Goal: Find specific page/section: Find specific page/section

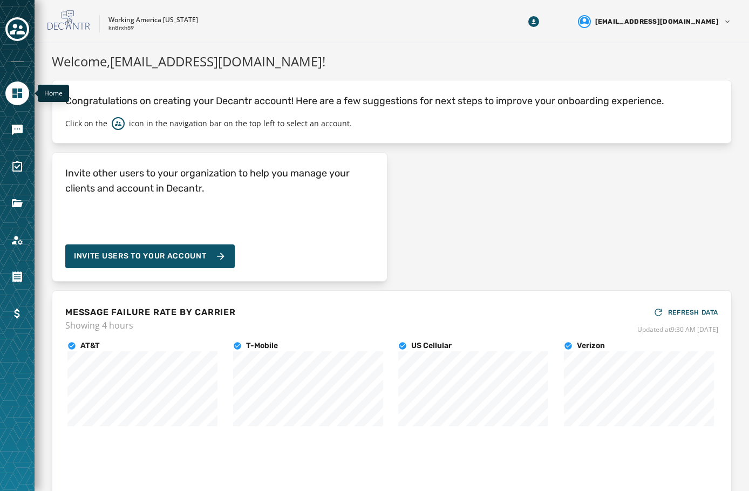
click at [17, 89] on icon "Navigate to Home" at bounding box center [17, 94] width 10 height 10
click at [13, 28] on icon "Toggle account select drawer" at bounding box center [17, 29] width 15 height 15
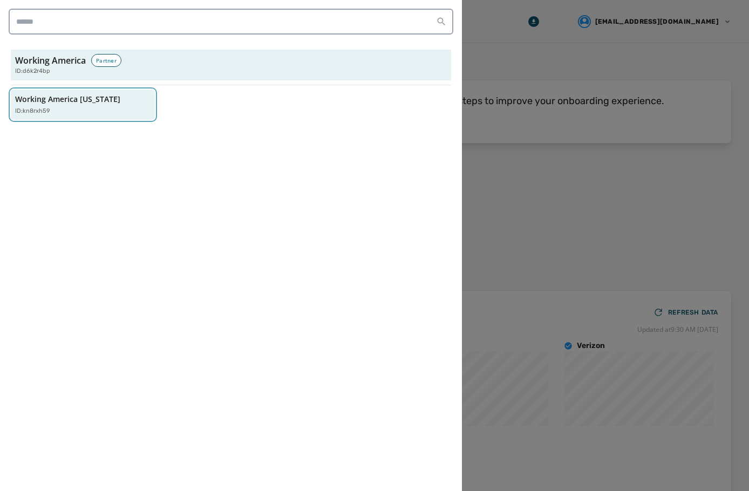
click at [73, 115] on div "ID: kn8rxh59" at bounding box center [77, 111] width 125 height 9
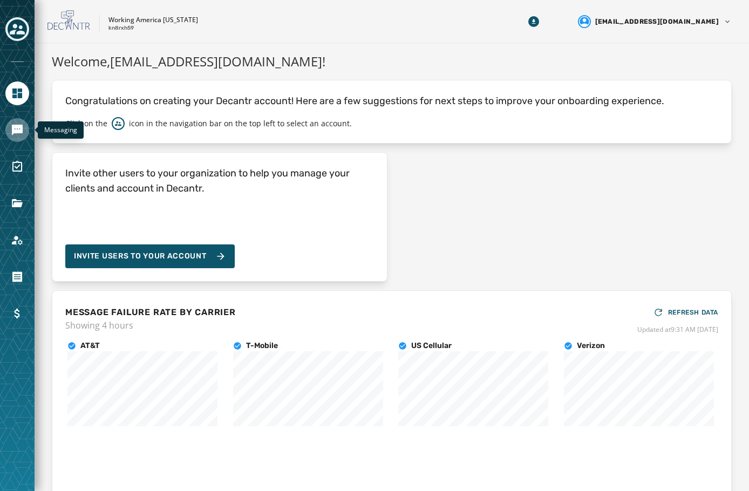
click at [12, 123] on link "Navigate to Messaging" at bounding box center [17, 130] width 24 height 24
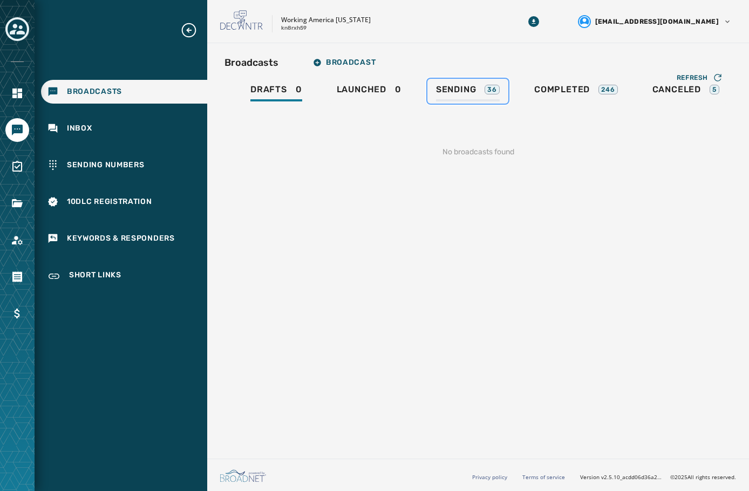
click at [481, 86] on div "Sending 36" at bounding box center [468, 92] width 64 height 17
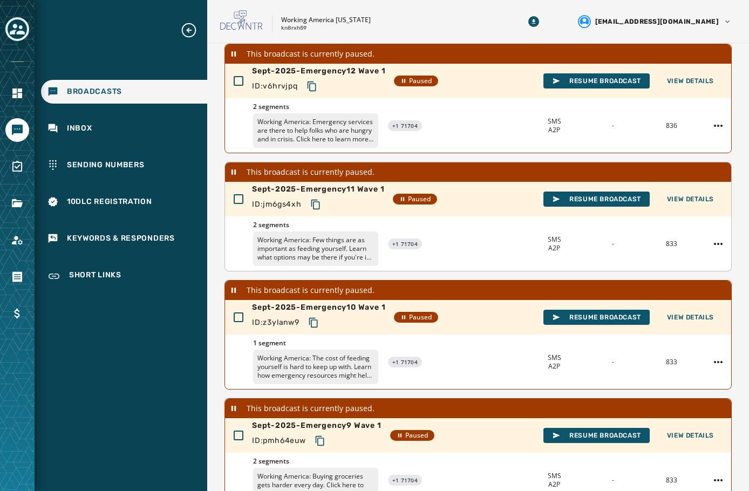
scroll to position [108, 0]
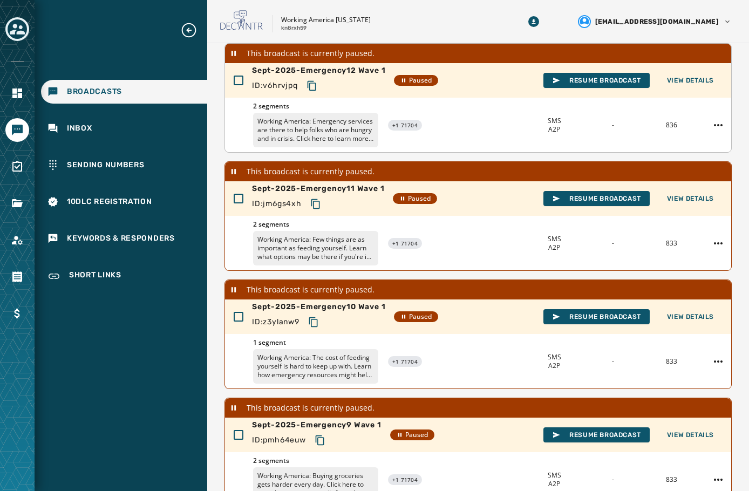
click at [350, 136] on p "Working America: Emergency services are there to help folks who are hungry and …" at bounding box center [315, 130] width 125 height 35
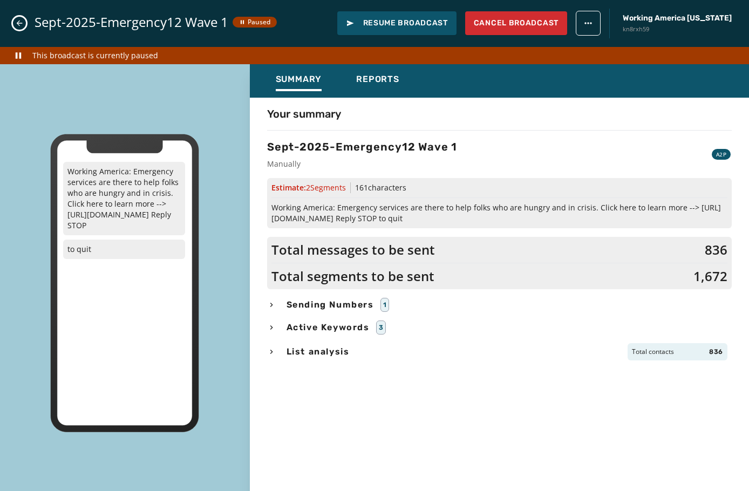
click at [16, 23] on icon "Close admin drawer" at bounding box center [19, 23] width 9 height 9
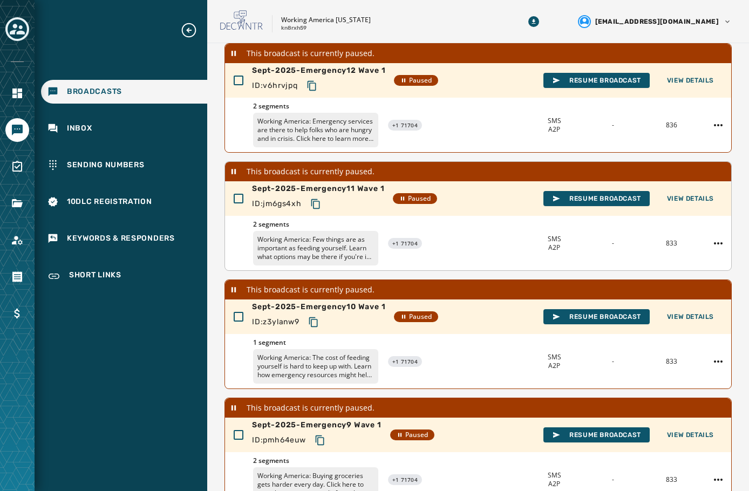
click at [320, 252] on p "Working America: Few things are as important as feeding yourself. Learn what op…" at bounding box center [315, 248] width 125 height 35
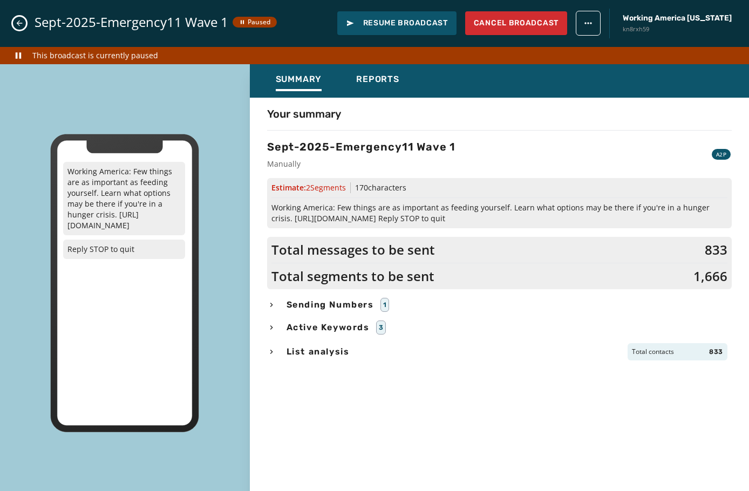
click at [15, 19] on button "Close admin drawer" at bounding box center [19, 23] width 13 height 13
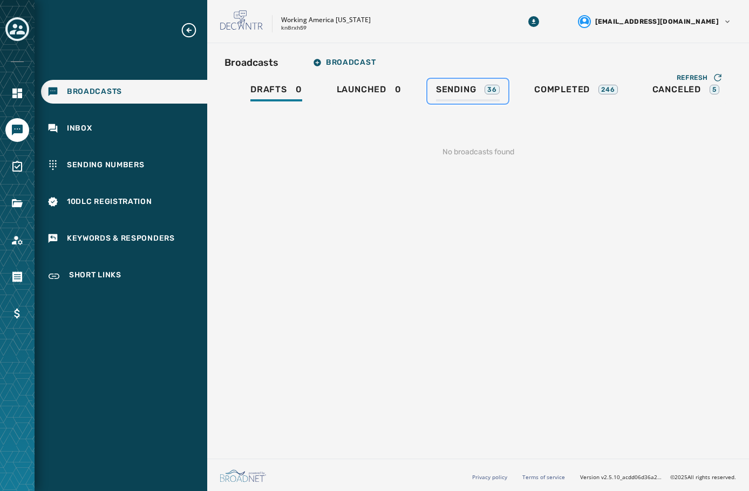
click at [450, 87] on span "Sending" at bounding box center [456, 89] width 40 height 11
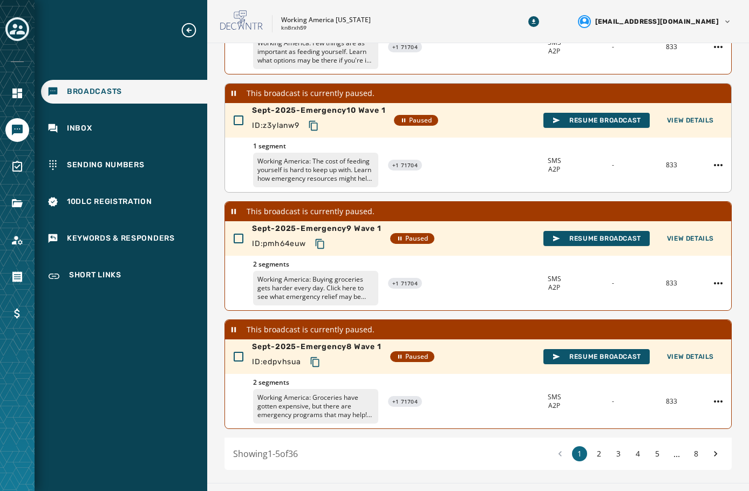
scroll to position [324, 0]
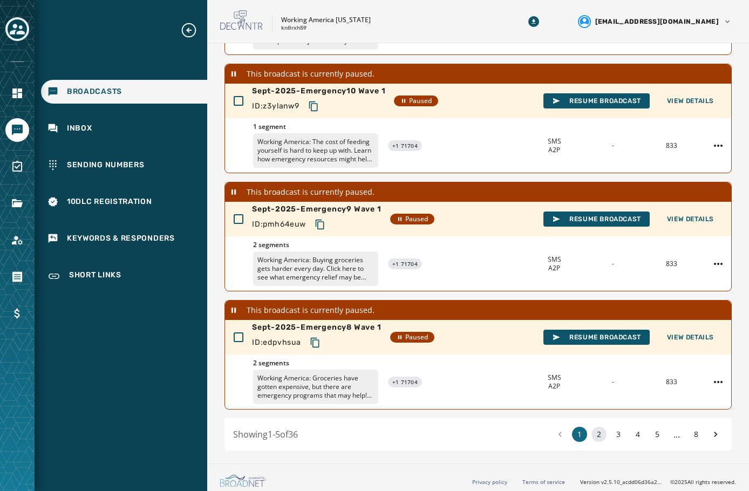
click at [593, 430] on button "2" at bounding box center [598, 434] width 15 height 15
click at [614, 433] on button "3" at bounding box center [618, 434] width 15 height 15
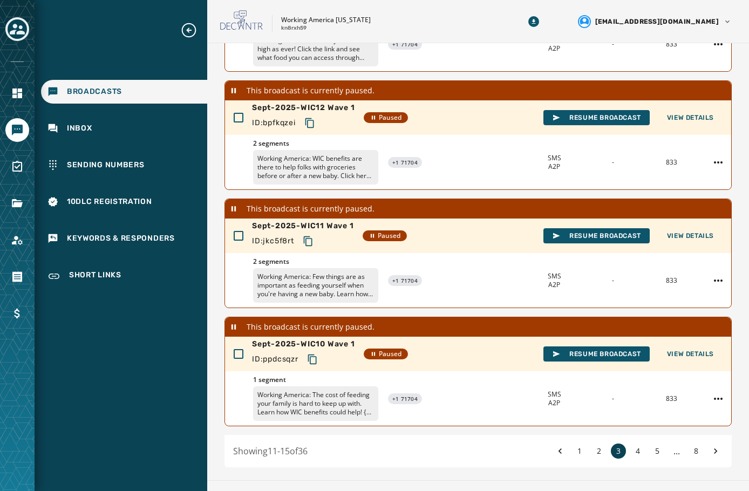
scroll to position [324, 0]
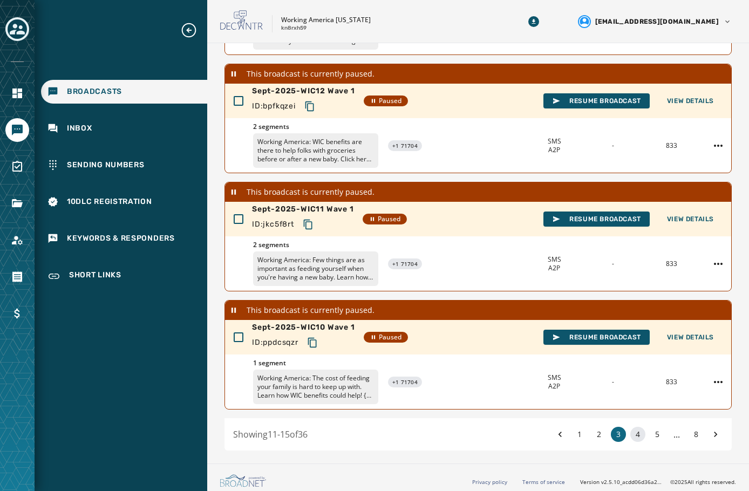
click at [630, 432] on button "4" at bounding box center [637, 434] width 15 height 15
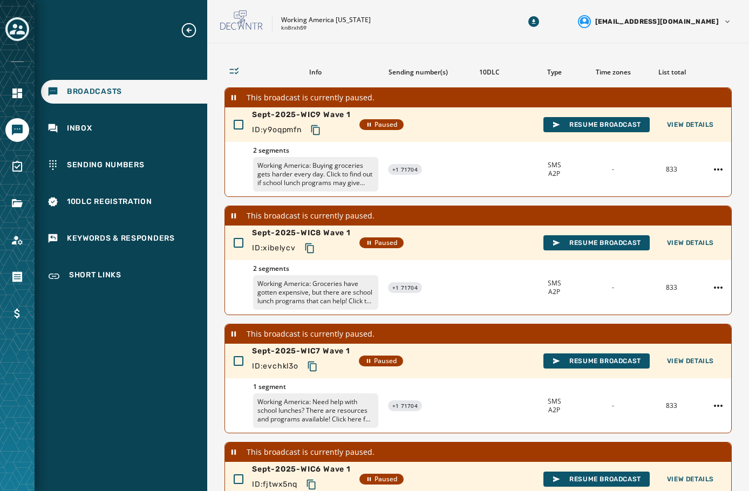
scroll to position [54, 0]
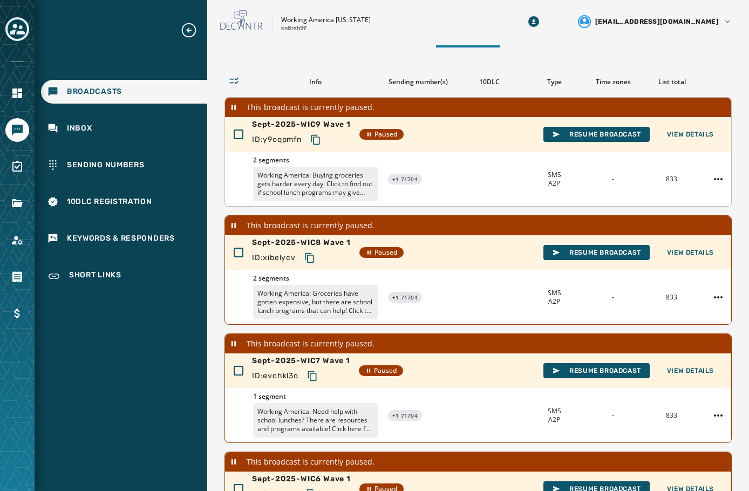
click at [303, 181] on p "Working America: Buying groceries gets harder every day. Click to find out if s…" at bounding box center [315, 184] width 125 height 35
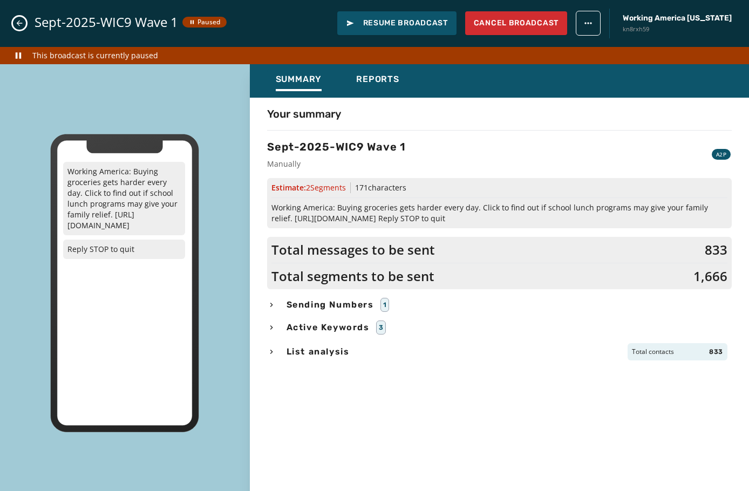
click at [19, 26] on icon "Close admin drawer" at bounding box center [19, 23] width 9 height 9
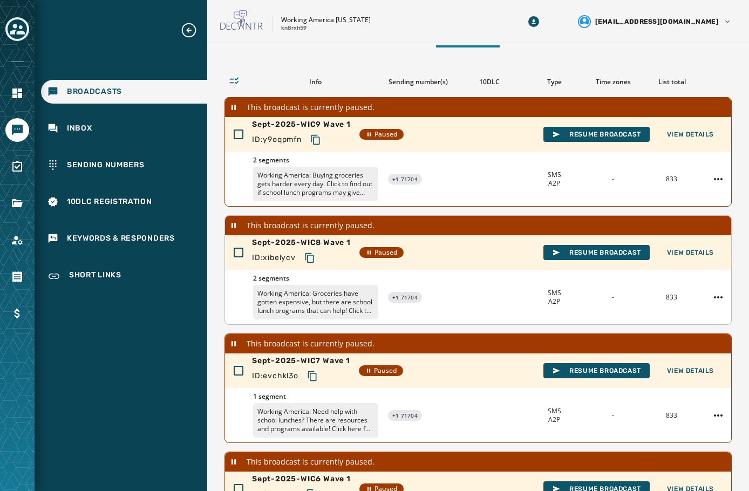
click at [318, 305] on p "Working America: Groceries have gotten expensive, but there are school lunch pr…" at bounding box center [315, 302] width 125 height 35
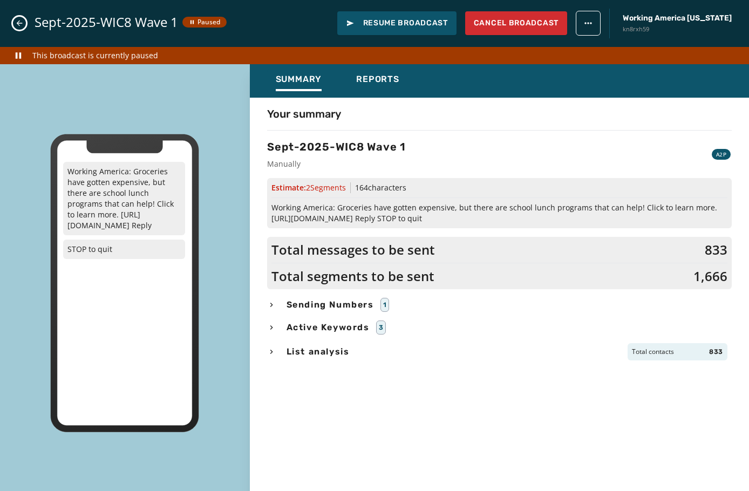
click at [17, 23] on icon "Close admin drawer" at bounding box center [19, 23] width 9 height 9
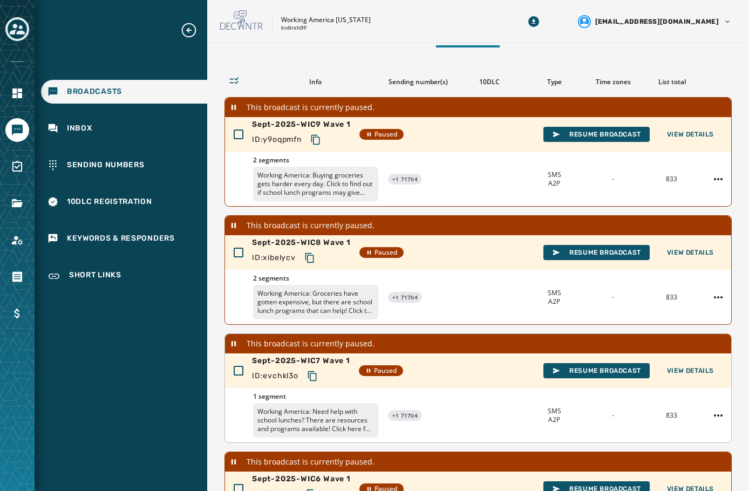
click at [307, 434] on p "Working America: Need help with school lunches? There are resources and program…" at bounding box center [315, 420] width 125 height 35
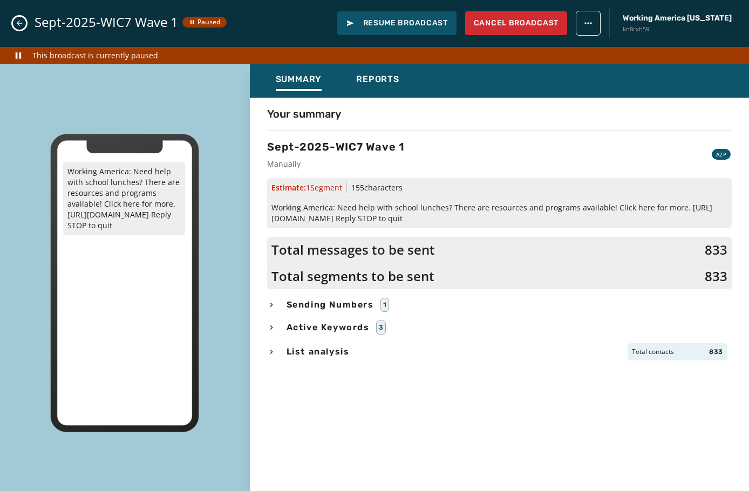
click at [22, 21] on icon "Close admin drawer" at bounding box center [19, 23] width 9 height 9
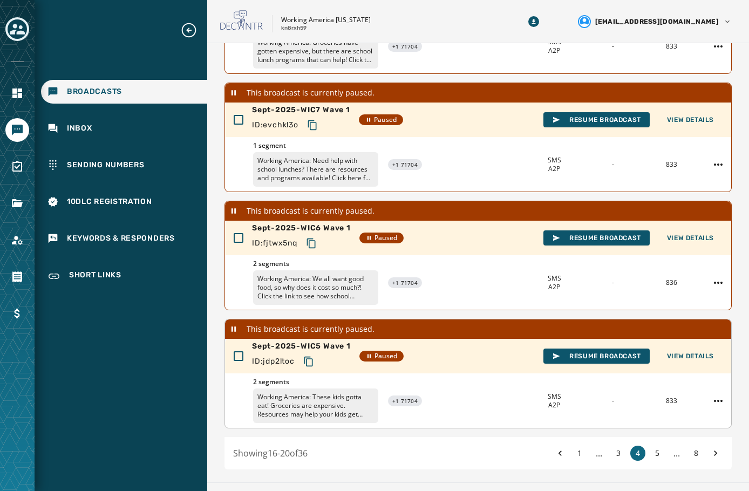
scroll to position [324, 0]
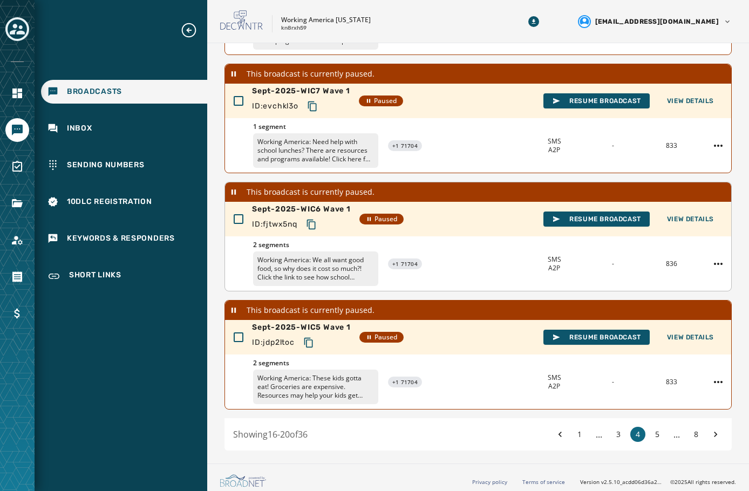
click at [296, 264] on p "Working America: We all want good food, so why does it cost so much?! Click the…" at bounding box center [315, 268] width 125 height 35
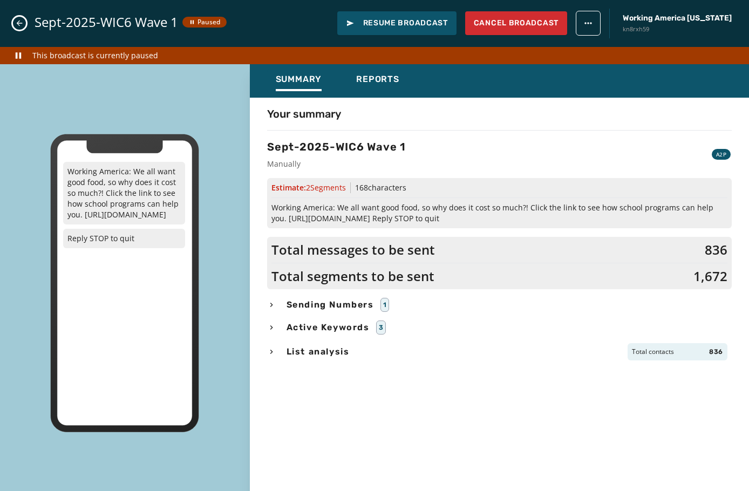
click at [17, 21] on icon "Close admin drawer" at bounding box center [19, 23] width 9 height 9
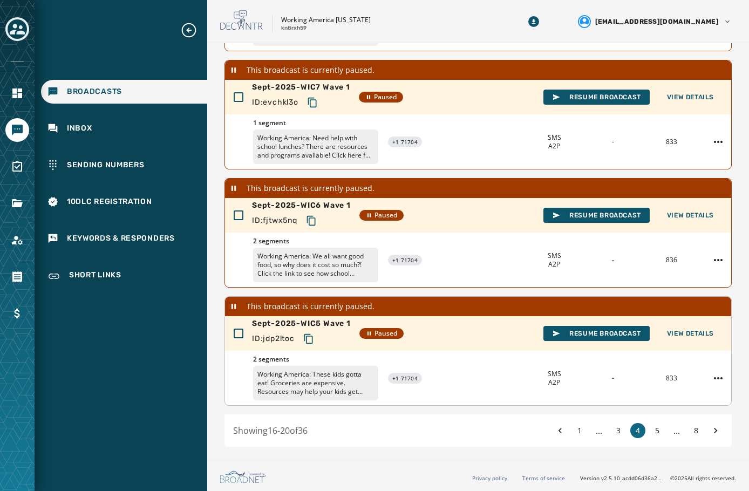
scroll to position [329, 0]
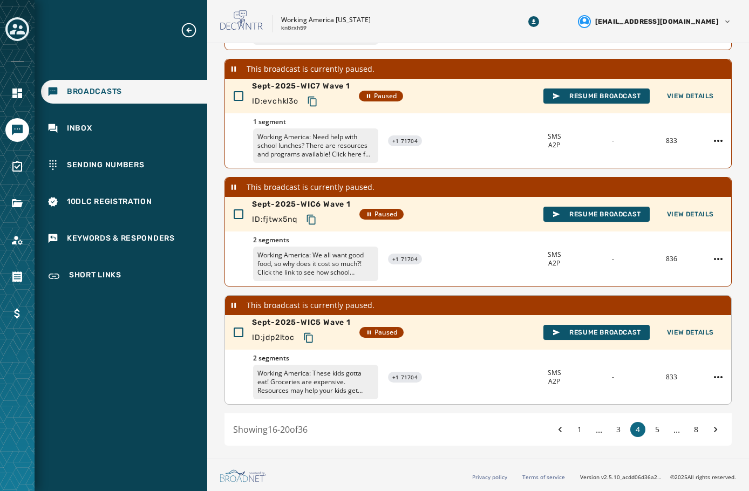
click at [271, 382] on p "Working America: These kids gotta eat! Groceries are expensive. Resources may h…" at bounding box center [315, 382] width 125 height 35
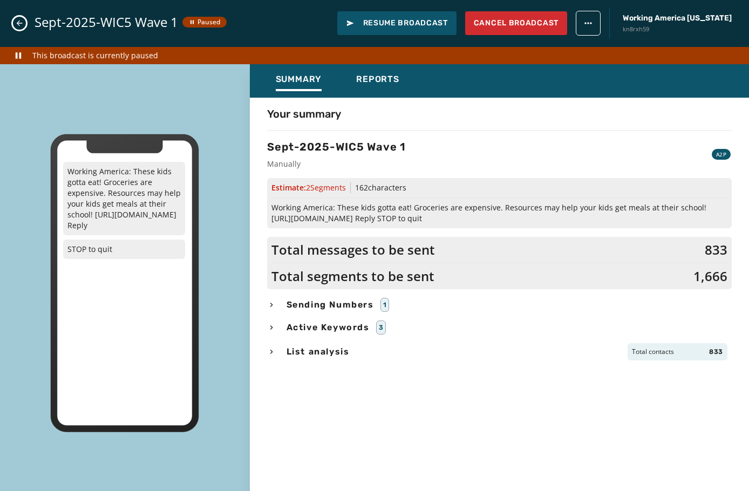
click at [19, 22] on icon "Close admin drawer" at bounding box center [19, 23] width 9 height 9
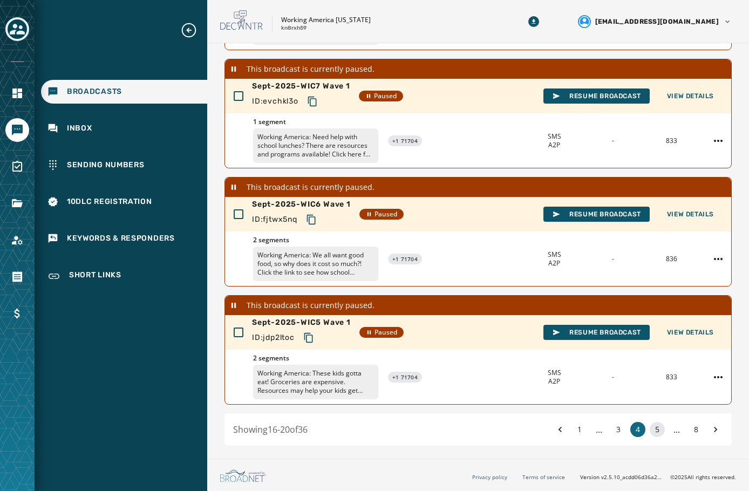
click at [650, 425] on button "5" at bounding box center [657, 429] width 15 height 15
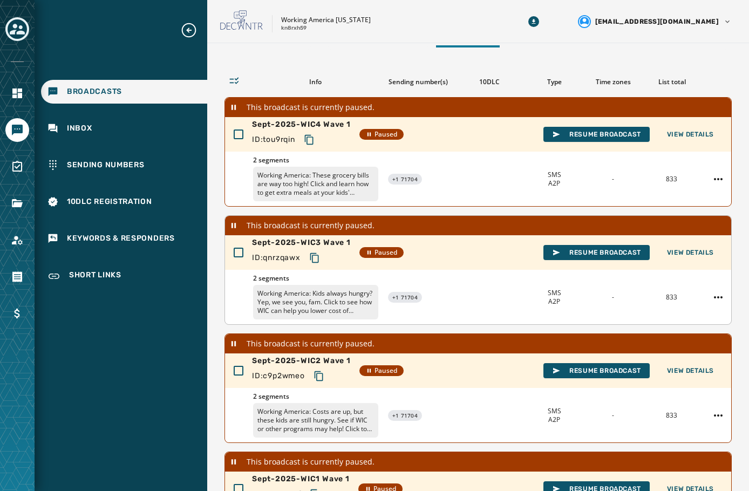
scroll to position [108, 0]
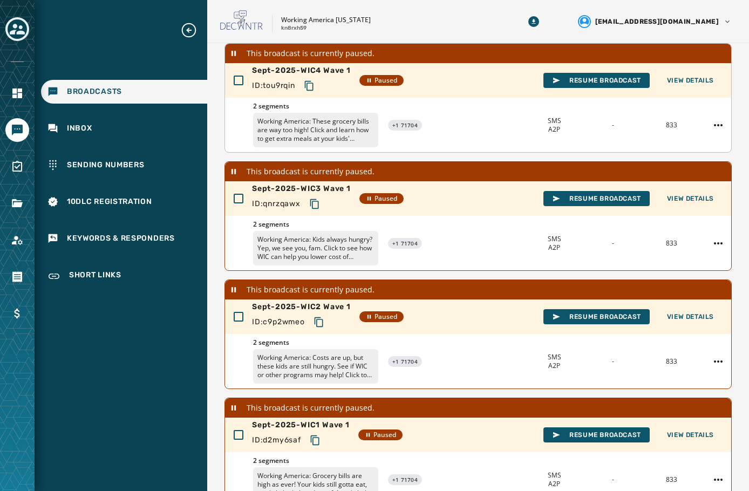
click at [292, 134] on p "Working America: These grocery bills are way too high! Click and learn how to g…" at bounding box center [315, 130] width 125 height 35
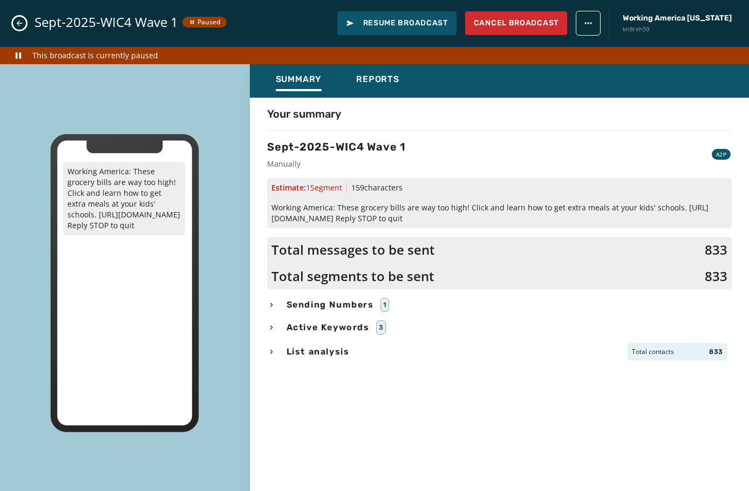
click at [17, 28] on button "Close admin drawer" at bounding box center [19, 23] width 13 height 13
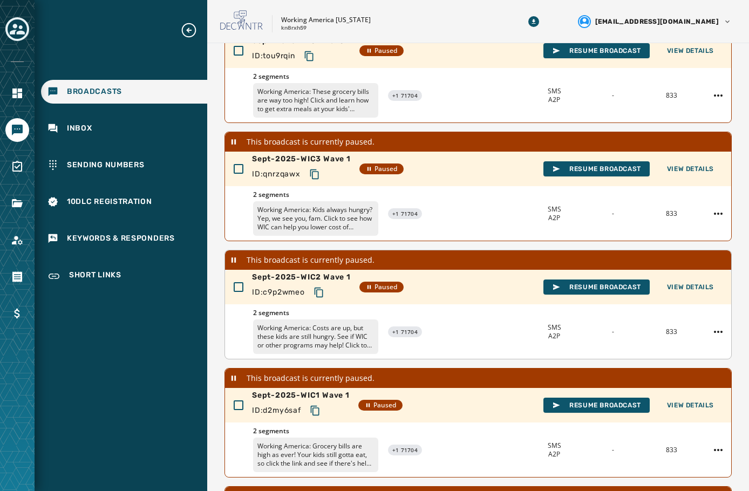
scroll to position [162, 0]
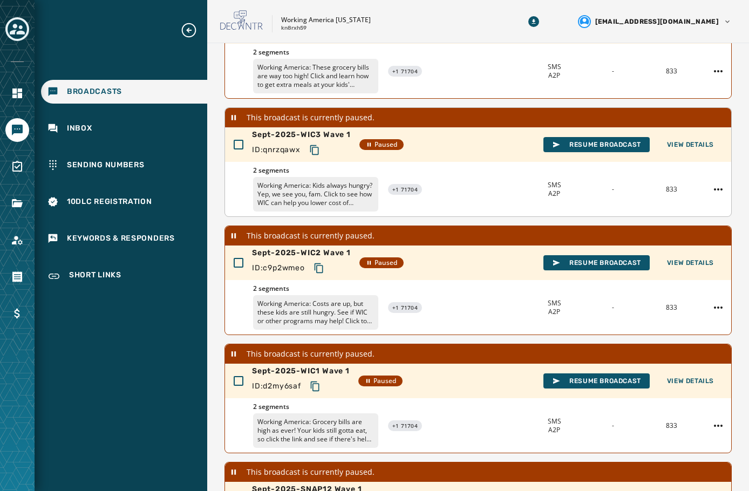
click at [327, 190] on p "Working America: Kids always hungry? Yep, we see you, fam. Click to see how WIC…" at bounding box center [315, 194] width 125 height 35
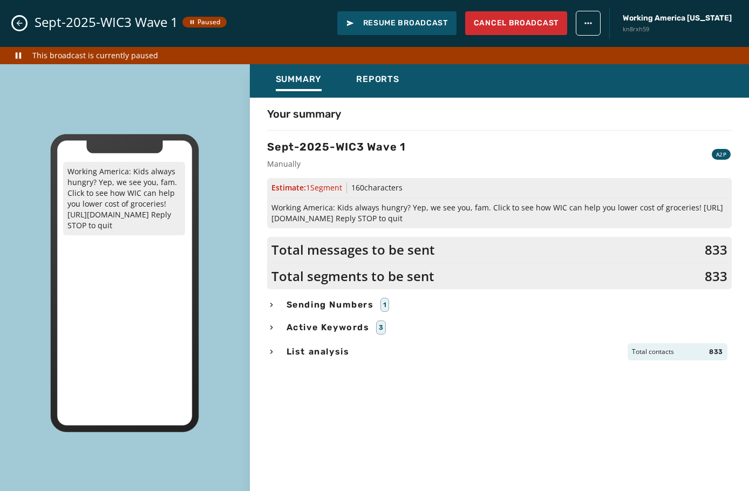
click at [16, 28] on button "Close admin drawer" at bounding box center [19, 23] width 13 height 13
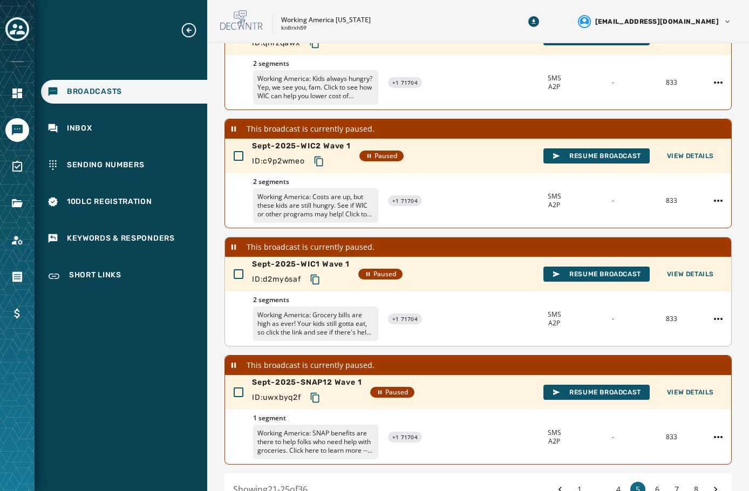
scroll to position [270, 0]
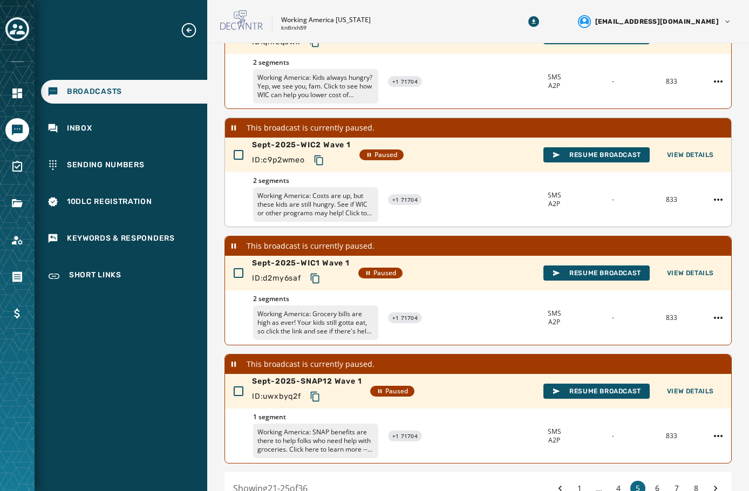
click at [451, 182] on div "2 segments Working America: Costs are up, but these kids are still hungry. See …" at bounding box center [478, 199] width 506 height 55
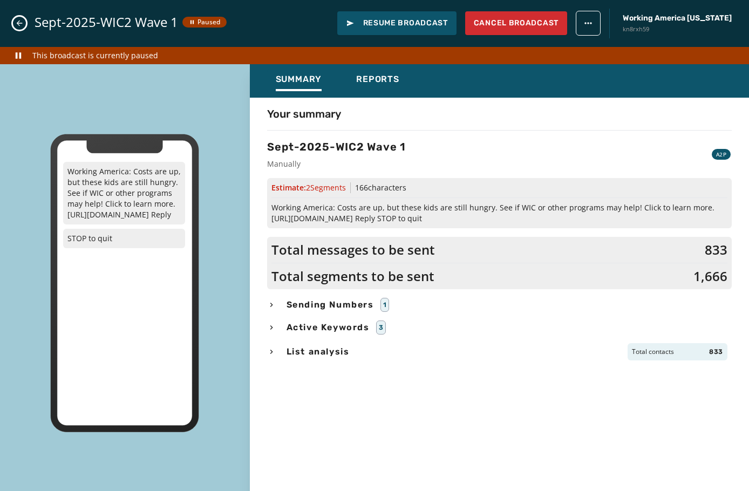
click at [18, 22] on icon "Close admin drawer" at bounding box center [19, 23] width 9 height 9
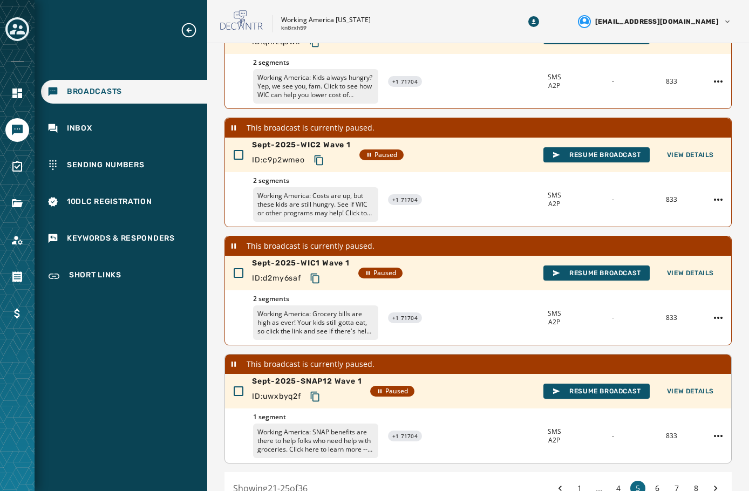
scroll to position [329, 0]
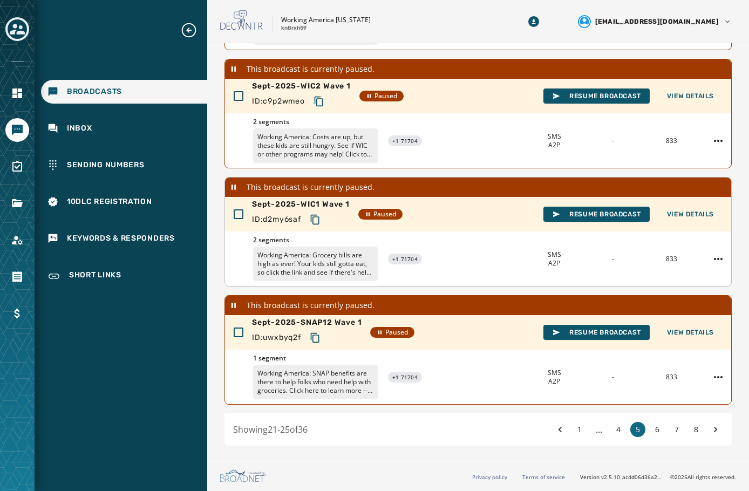
click at [464, 240] on div "2 segments Working America: Grocery bills are high as ever! Your kids still got…" at bounding box center [478, 259] width 506 height 55
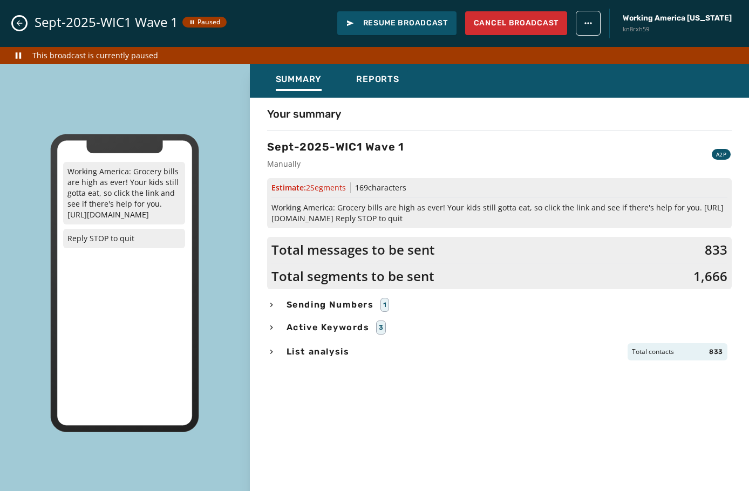
click at [18, 27] on icon "Close admin drawer" at bounding box center [19, 23] width 9 height 9
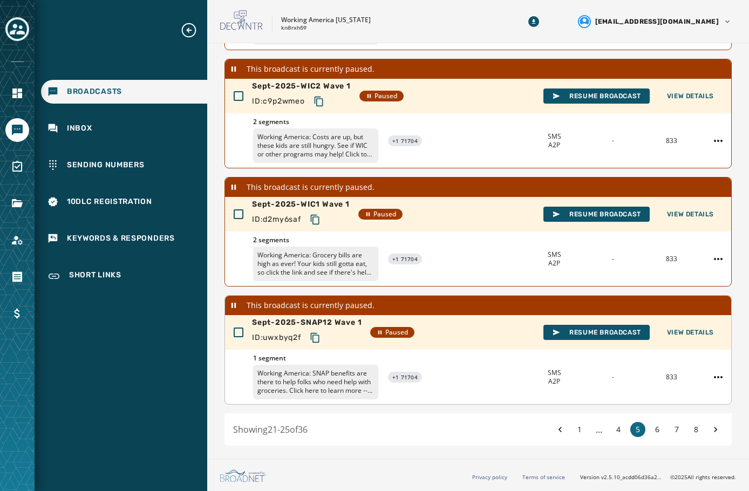
click at [317, 359] on span "1 segment" at bounding box center [315, 358] width 125 height 9
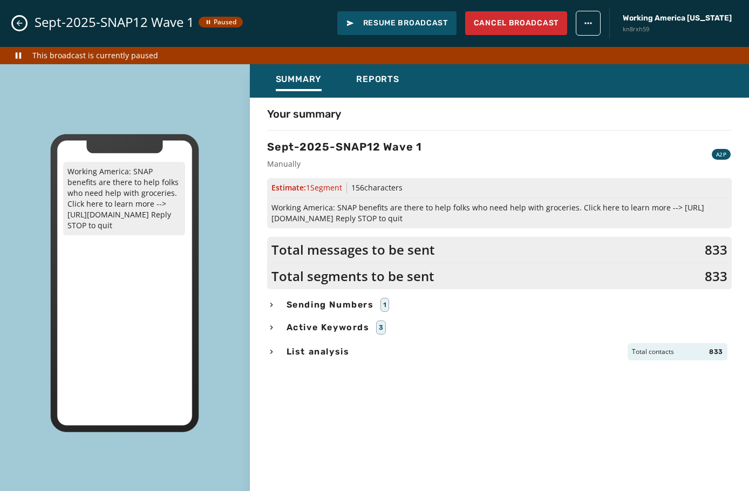
click at [19, 25] on icon "Close admin drawer" at bounding box center [20, 24] width 6 height 6
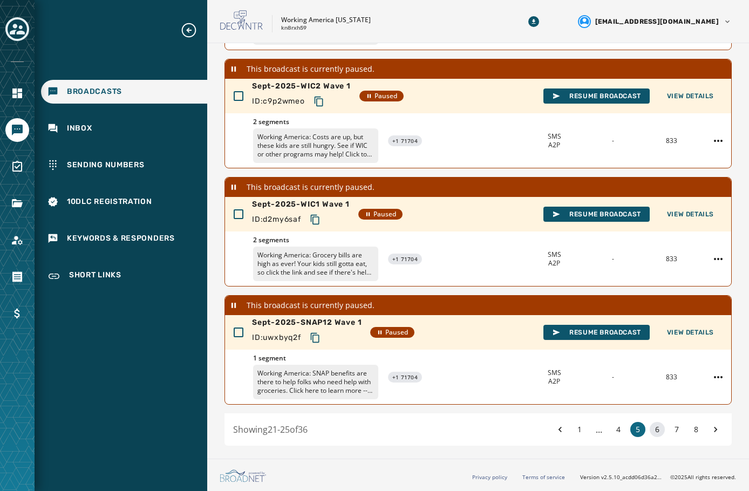
click at [650, 433] on button "6" at bounding box center [657, 429] width 15 height 15
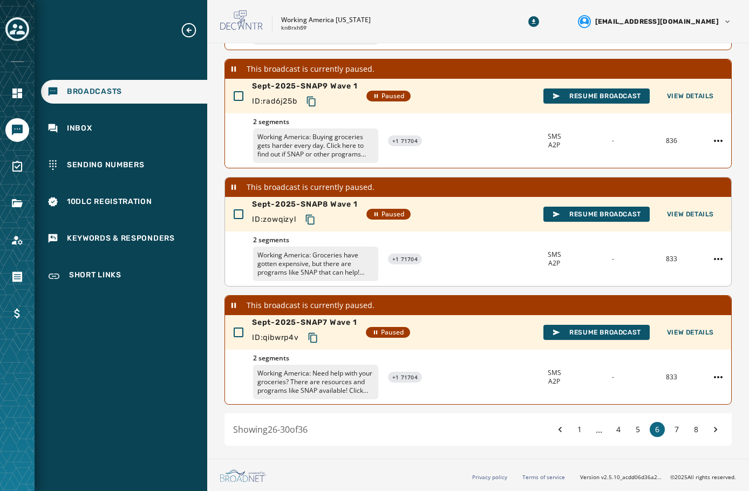
click at [314, 266] on p "Working America: Groceries have gotten expensive, but there are programs like S…" at bounding box center [315, 264] width 125 height 35
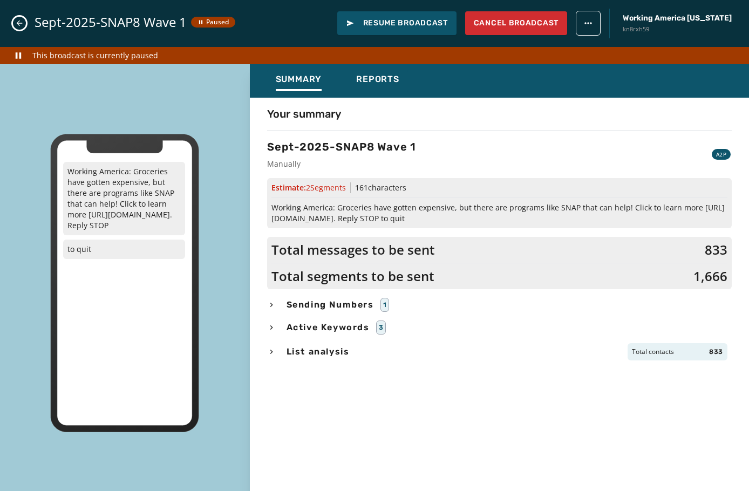
click at [14, 23] on button "Close admin drawer" at bounding box center [19, 23] width 13 height 13
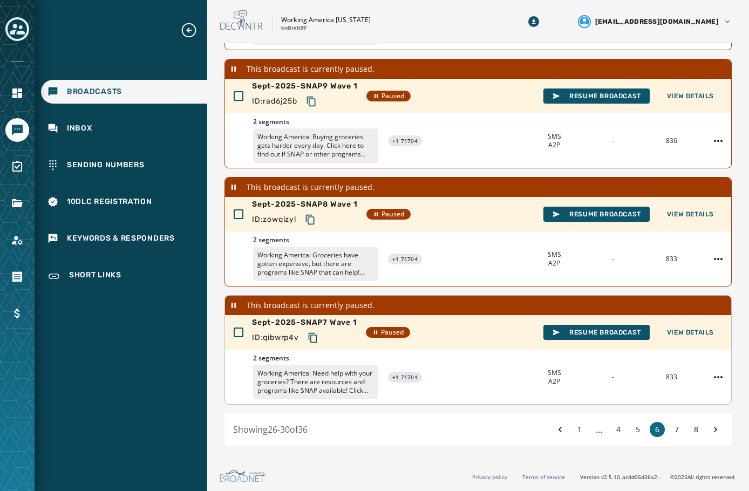
click at [294, 379] on p "Working America: Need help with your groceries? There are resources and program…" at bounding box center [315, 382] width 125 height 35
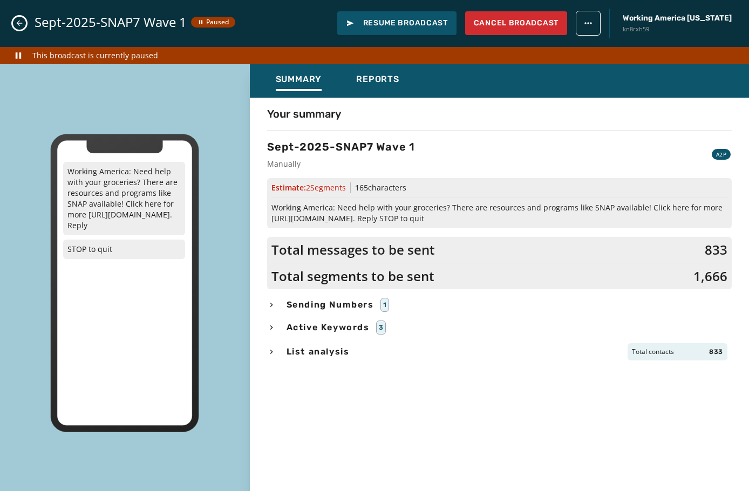
click at [18, 25] on icon "Close admin drawer" at bounding box center [20, 24] width 6 height 6
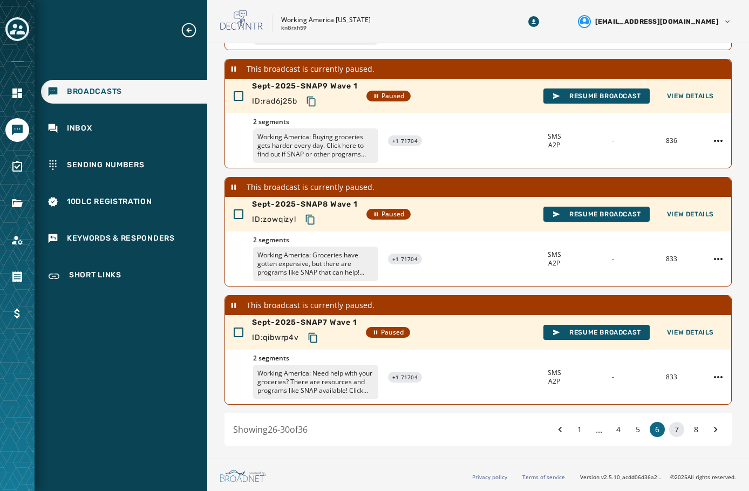
click at [673, 433] on button "7" at bounding box center [676, 429] width 15 height 15
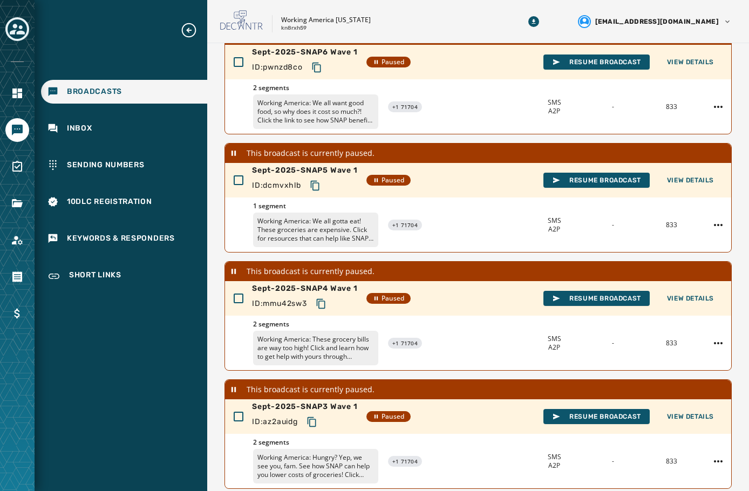
scroll to position [5, 0]
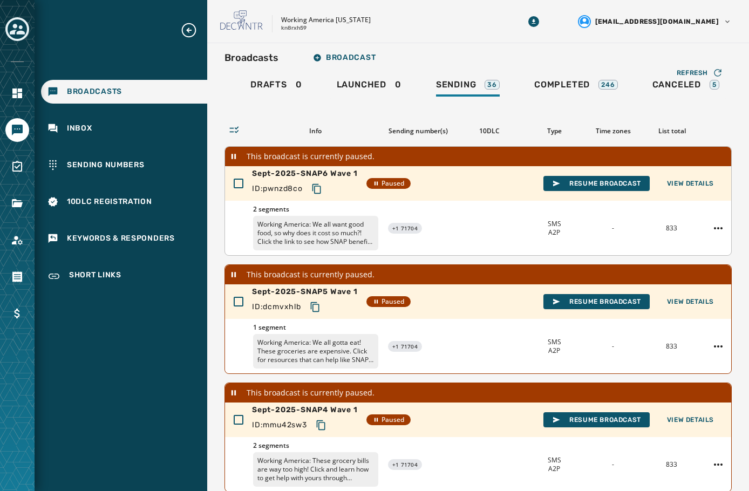
click at [305, 224] on p "Working America: We all want good food, so why does it cost so much?! Click the…" at bounding box center [315, 233] width 125 height 35
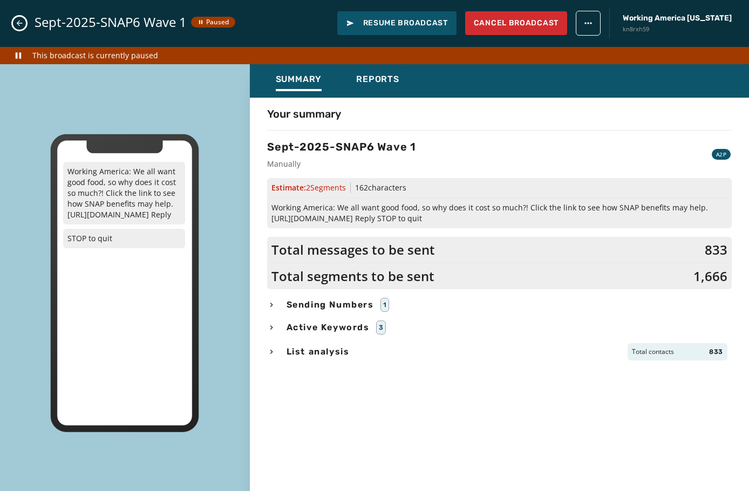
click at [16, 19] on icon "Close admin drawer" at bounding box center [19, 23] width 9 height 9
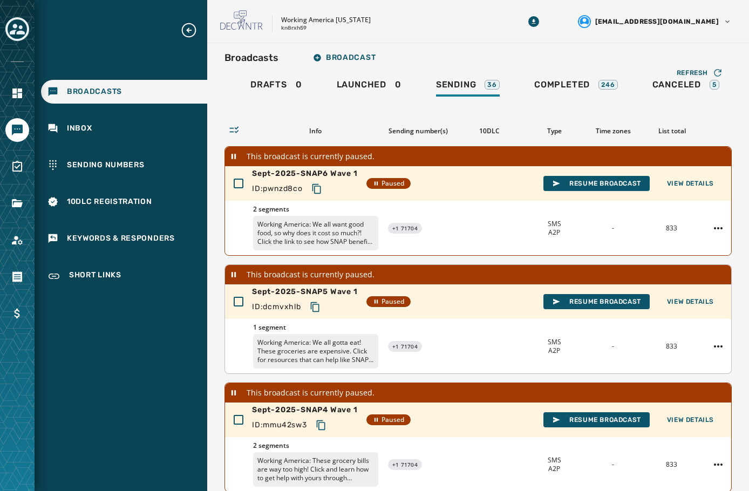
click at [332, 357] on p "Working America: We all gotta eat! These groceries are expensive. Click for res…" at bounding box center [315, 351] width 125 height 35
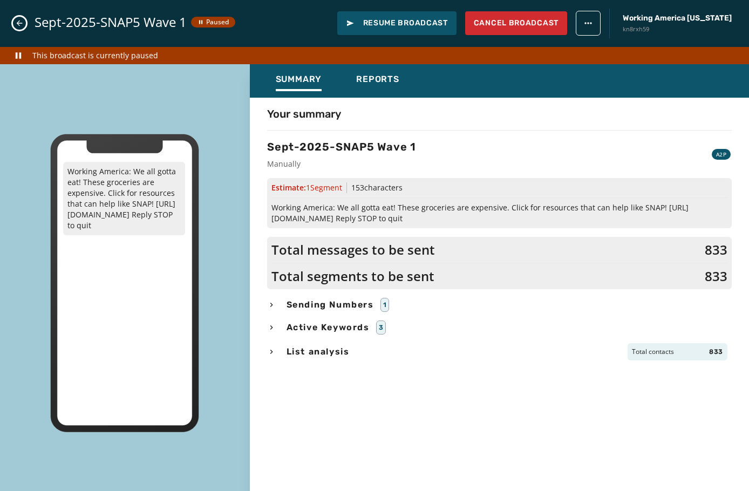
click at [18, 25] on icon "Close admin drawer" at bounding box center [19, 23] width 9 height 9
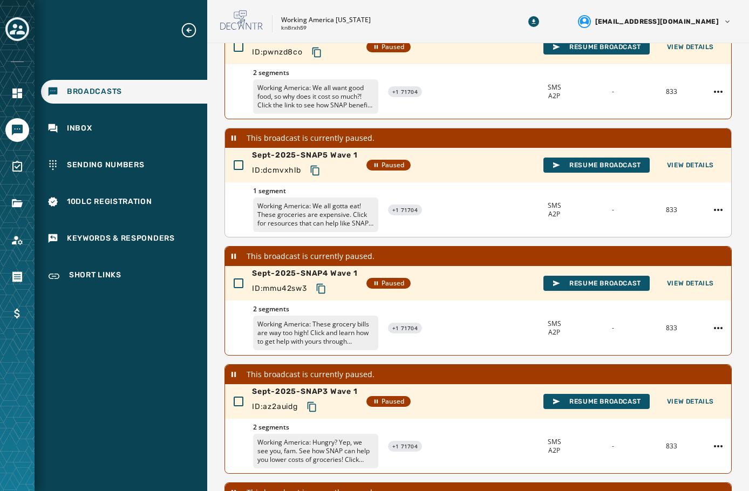
scroll to position [167, 0]
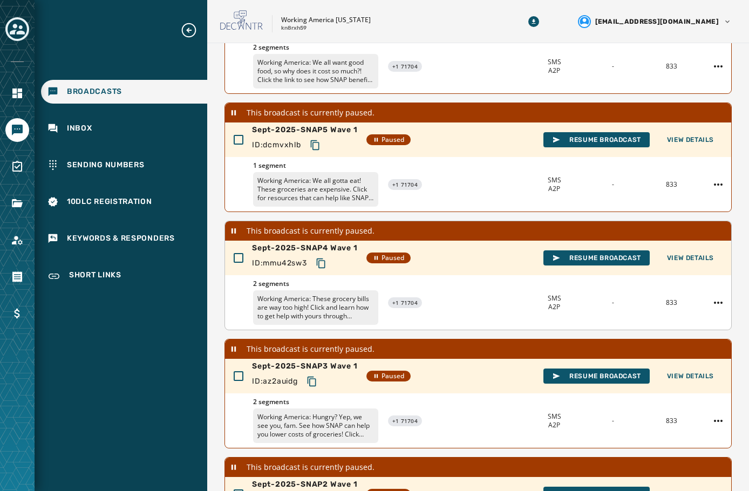
click at [329, 308] on p "Working America: These grocery bills are way too high! Click and learn how to g…" at bounding box center [315, 307] width 125 height 35
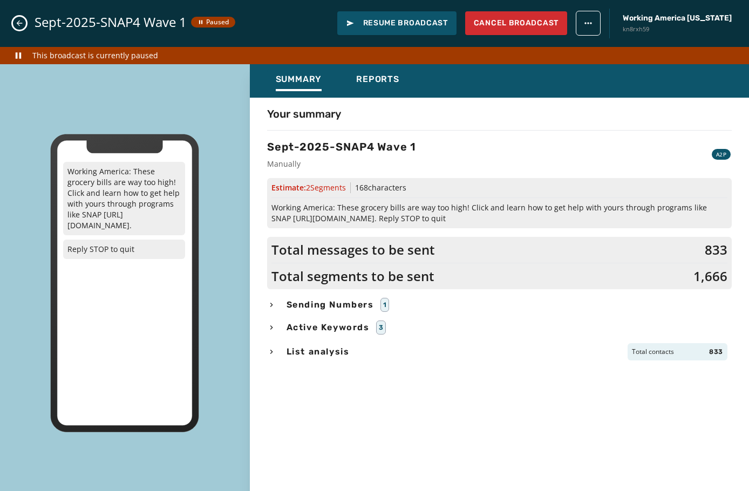
click at [16, 18] on button "Close admin drawer" at bounding box center [19, 23] width 13 height 13
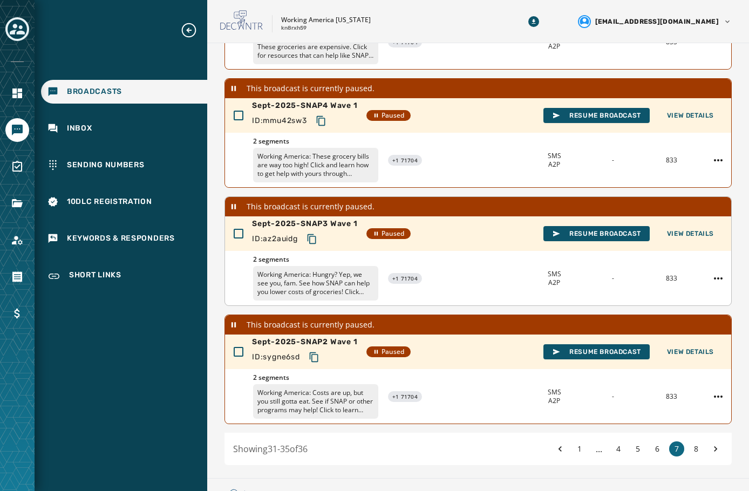
scroll to position [329, 0]
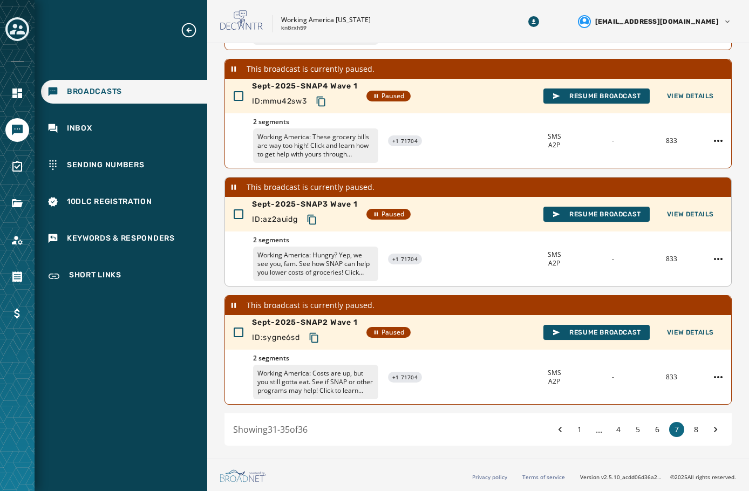
click at [296, 259] on p "Working America: Hungry? Yep, we see you, fam. See how SNAP can help you lower …" at bounding box center [315, 264] width 125 height 35
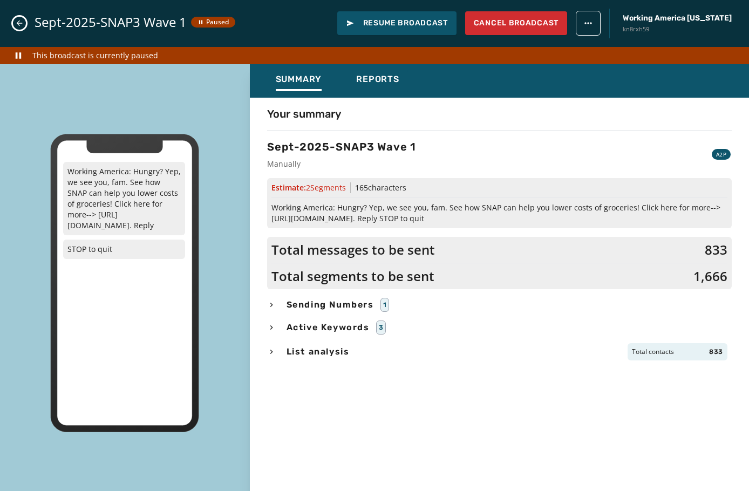
click at [20, 21] on icon "Close admin drawer" at bounding box center [19, 23] width 9 height 9
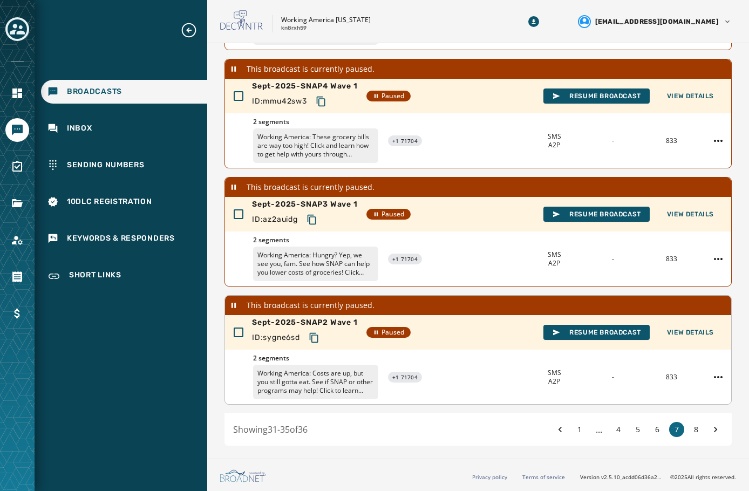
click at [338, 384] on p "Working America: Costs are up, but you still gotta eat. See if SNAP or other pr…" at bounding box center [315, 382] width 125 height 35
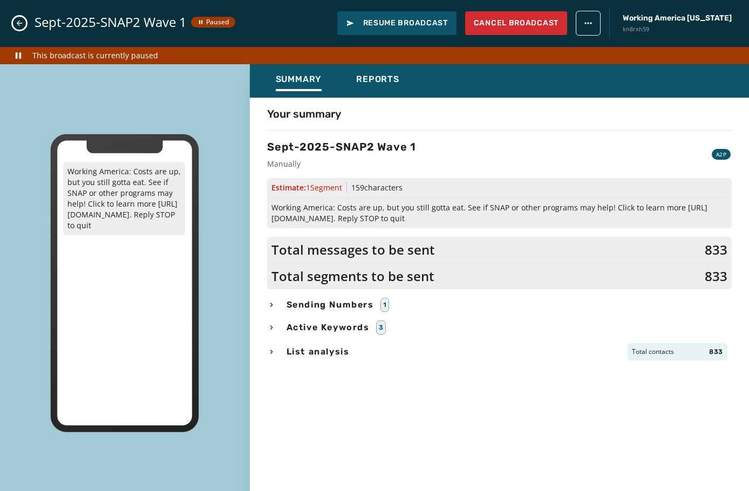
click at [19, 29] on button "Close admin drawer" at bounding box center [19, 23] width 13 height 13
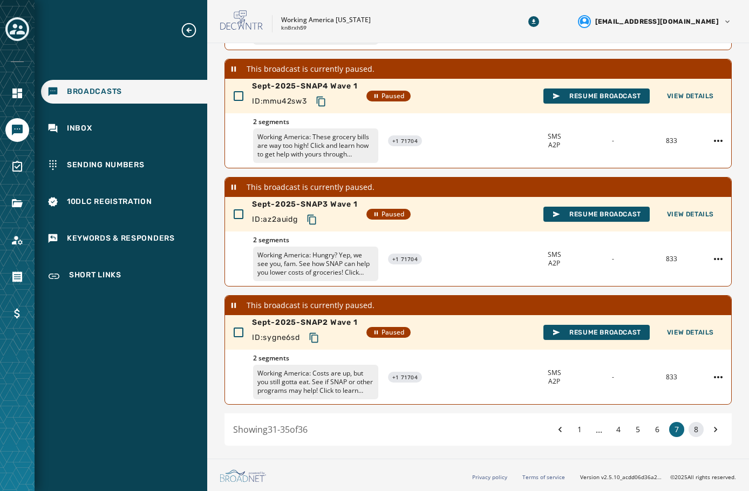
click at [690, 428] on button "8" at bounding box center [696, 429] width 15 height 15
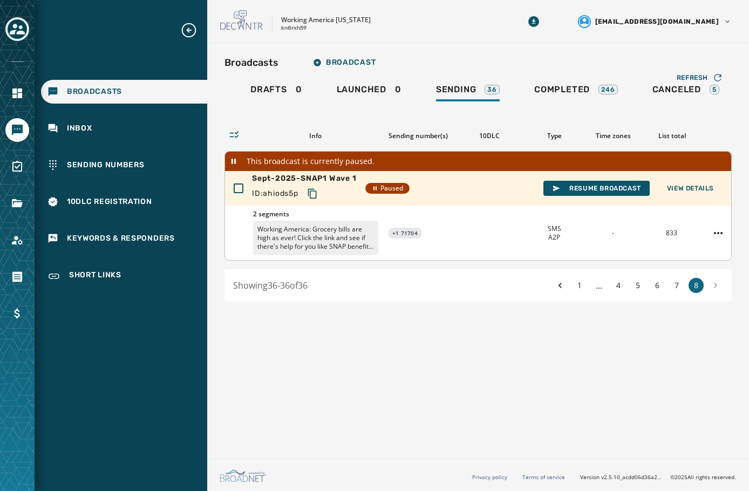
click at [349, 237] on p "Working America: Grocery bills are high as ever! Click the link and see if ther…" at bounding box center [315, 238] width 125 height 35
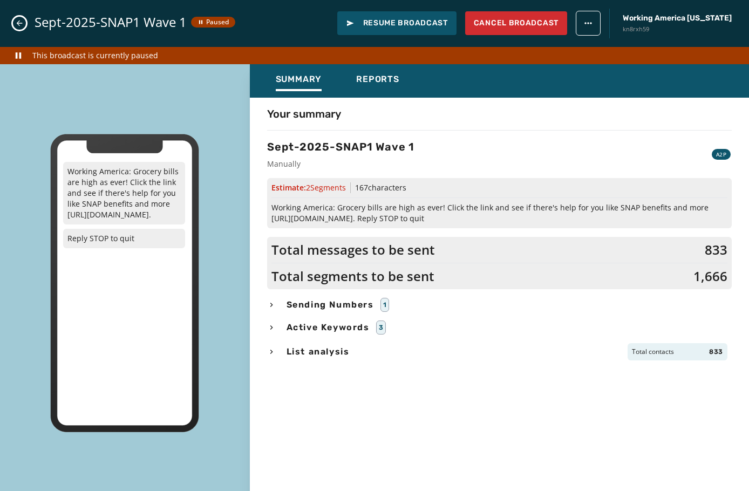
click at [16, 17] on button "Close admin drawer" at bounding box center [19, 23] width 13 height 13
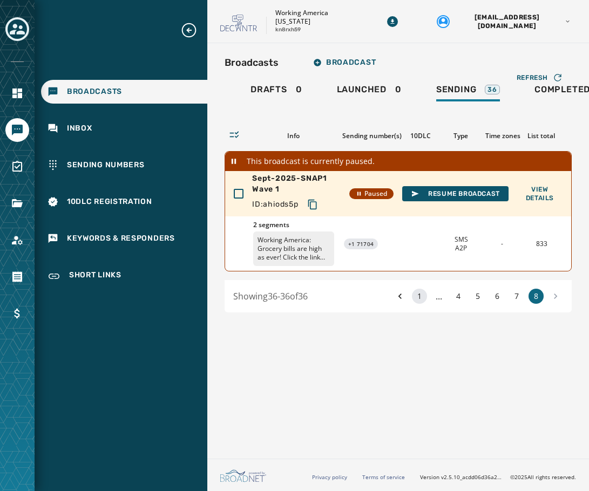
click at [421, 303] on button "1" at bounding box center [419, 296] width 15 height 15
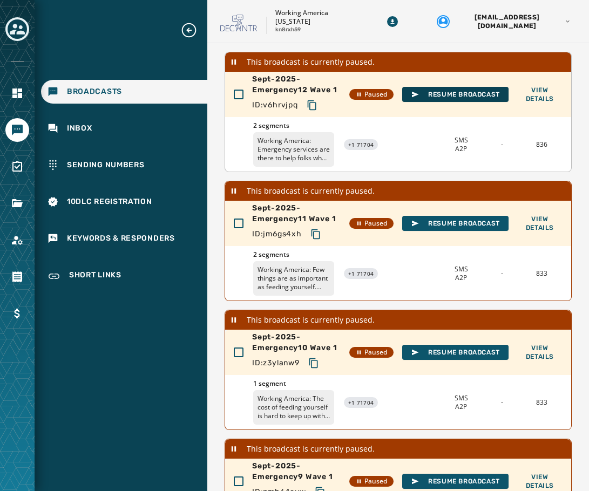
scroll to position [108, 0]
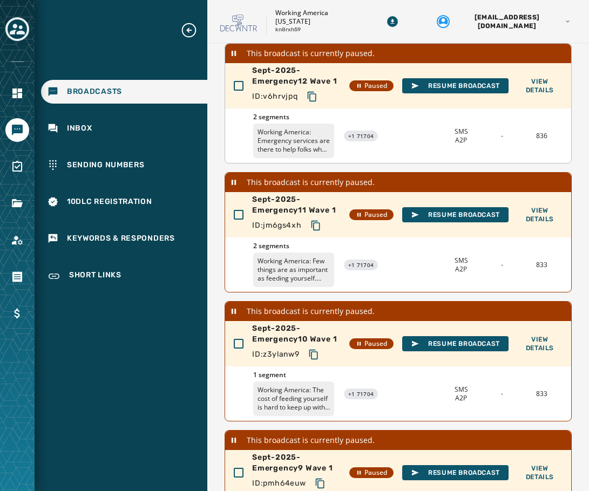
click at [300, 155] on p "Working America: Emergency services are there to help folks who are hungry and …" at bounding box center [293, 141] width 81 height 35
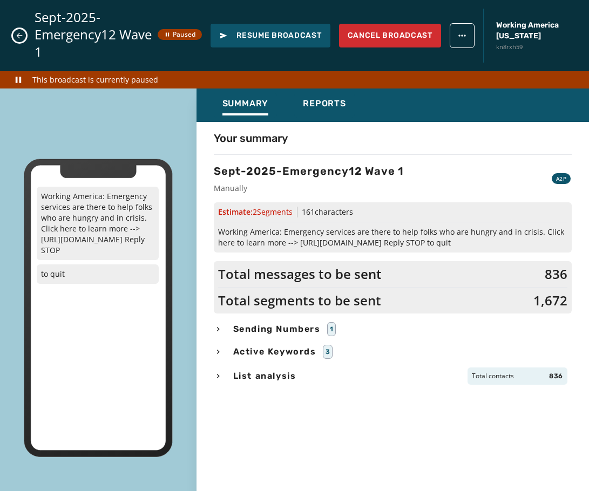
click at [18, 32] on icon "Close admin drawer" at bounding box center [19, 35] width 9 height 9
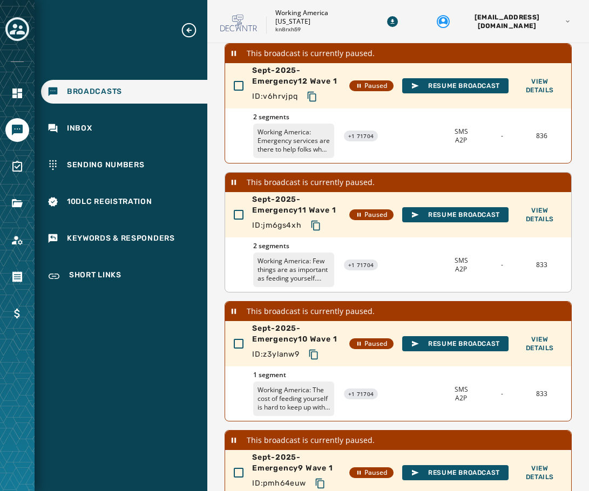
click at [282, 287] on p "Working America: Few things are as important as feeding yourself. Learn what op…" at bounding box center [293, 270] width 81 height 35
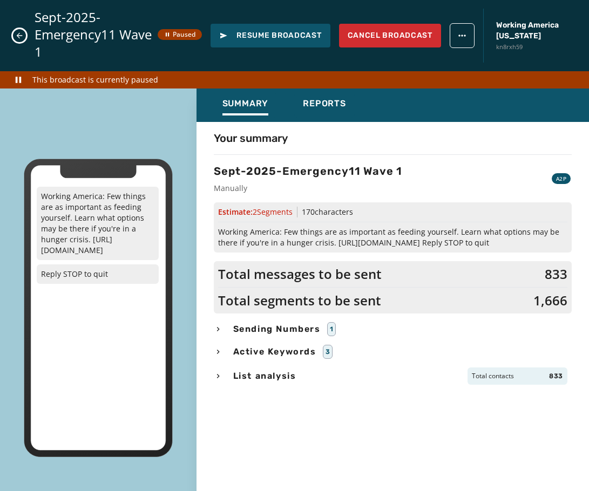
click at [17, 32] on icon "Close admin drawer" at bounding box center [19, 35] width 9 height 9
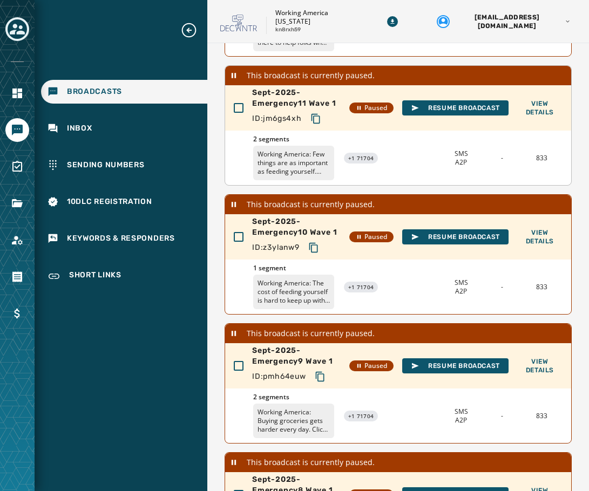
scroll to position [216, 0]
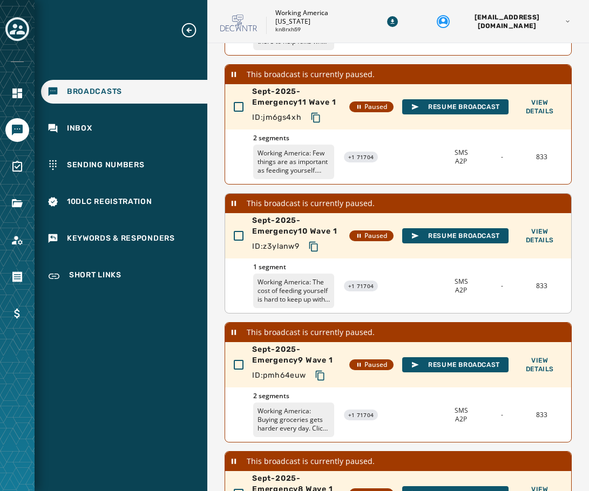
click at [283, 308] on p "Working America: The cost of feeding yourself is hard to keep up with. Learn ho…" at bounding box center [293, 291] width 81 height 35
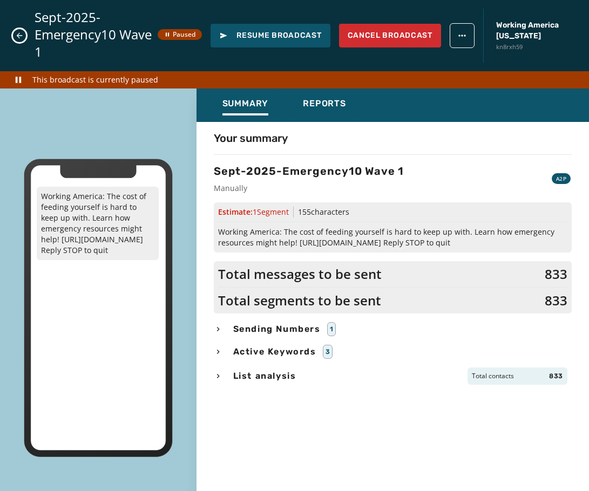
click at [19, 31] on icon "Close admin drawer" at bounding box center [19, 35] width 9 height 9
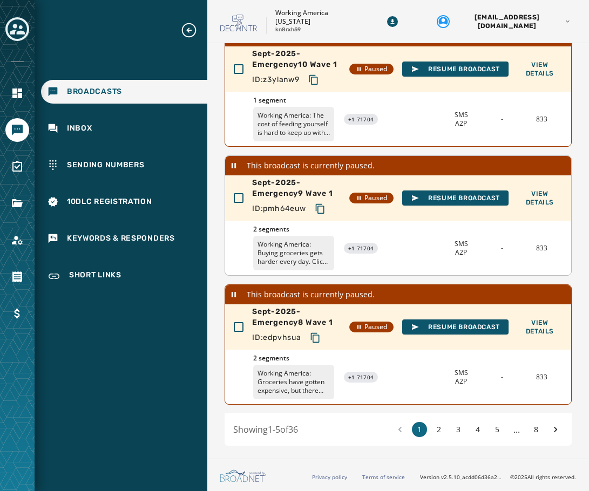
scroll to position [487, 0]
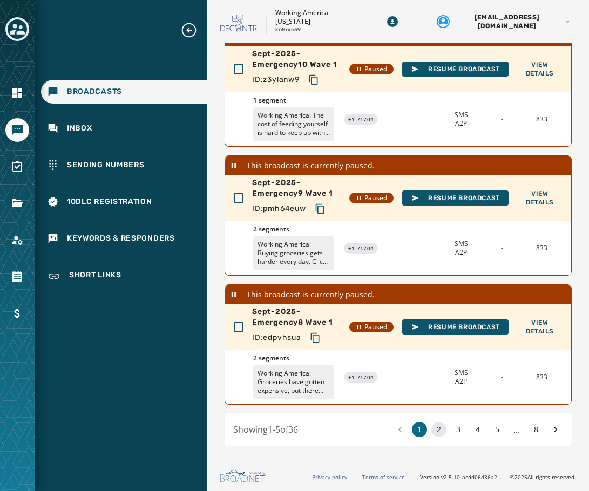
click at [431, 424] on button "2" at bounding box center [438, 429] width 15 height 15
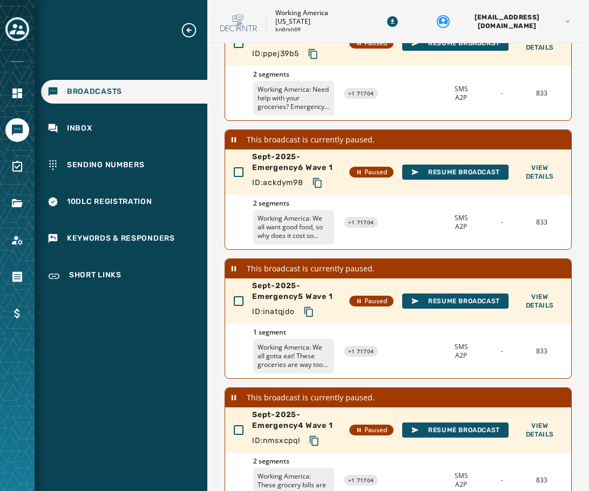
scroll to position [97, 0]
